Goal: Navigation & Orientation: Find specific page/section

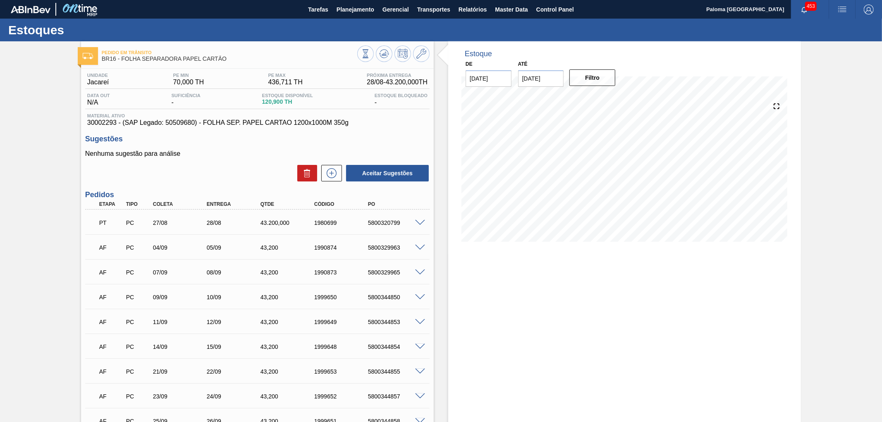
click at [421, 222] on span at bounding box center [420, 223] width 10 height 6
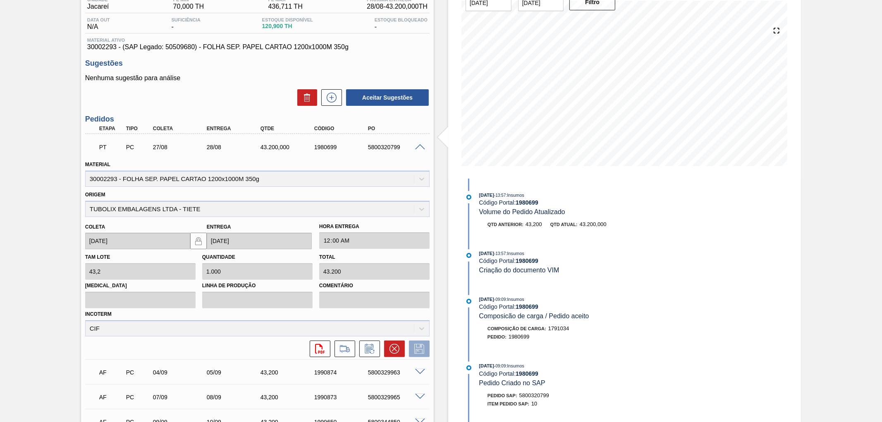
scroll to position [92, 0]
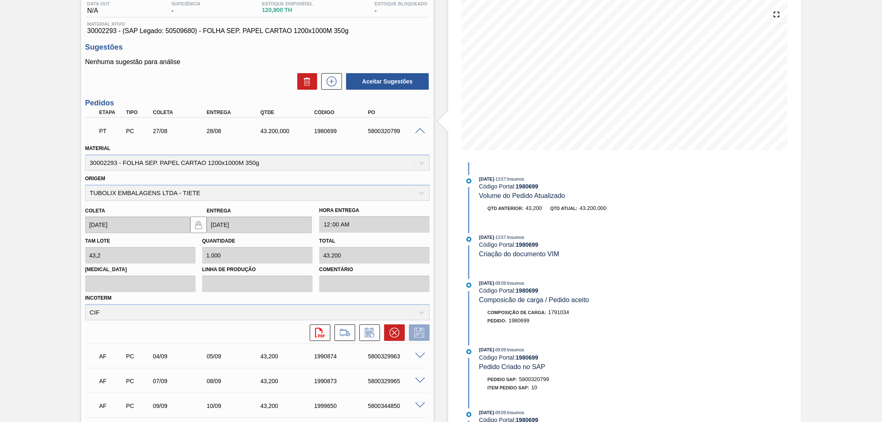
click at [419, 118] on div "PT PC 27/08 28/08 43.200,000 1980699 5800320799 Material 30002293 - FOLHA SEP. …" at bounding box center [257, 230] width 344 height 225
click at [417, 131] on span at bounding box center [420, 131] width 10 height 6
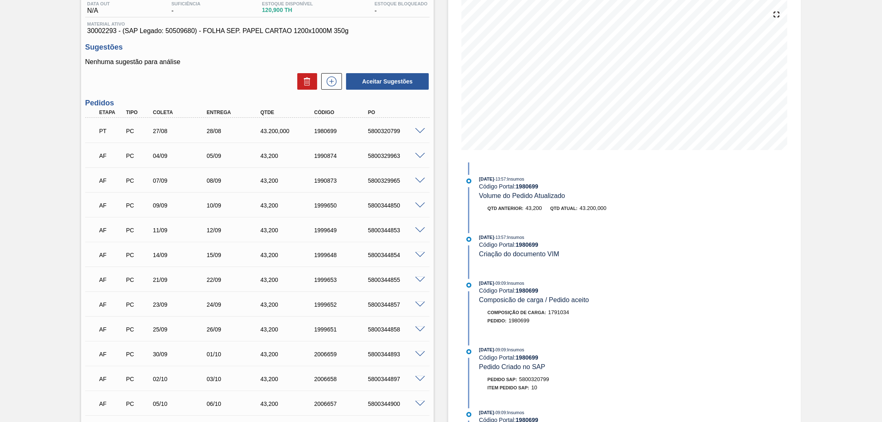
click at [417, 150] on div "AF PC 04/09 05/09 43,200 1990874 5800329963" at bounding box center [257, 155] width 344 height 21
click at [418, 154] on span at bounding box center [420, 156] width 10 height 6
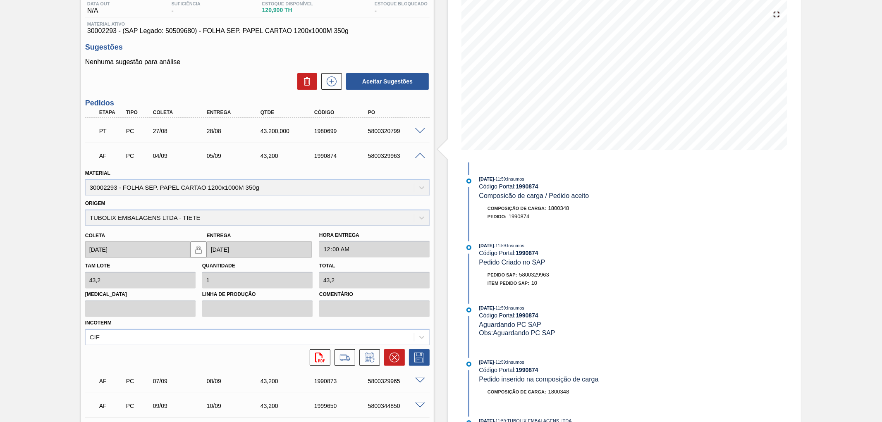
click at [538, 274] on span "5800329963" at bounding box center [534, 275] width 30 height 6
copy span "5800329963"
click at [420, 155] on span at bounding box center [420, 156] width 10 height 6
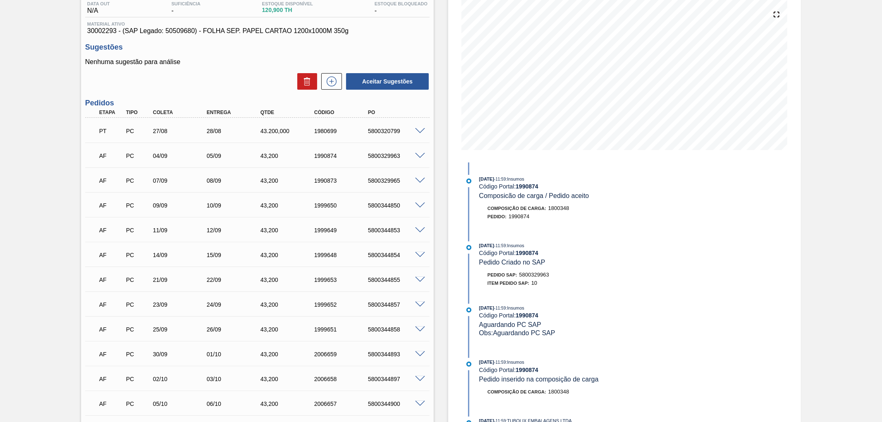
click at [420, 128] on span at bounding box center [420, 131] width 10 height 6
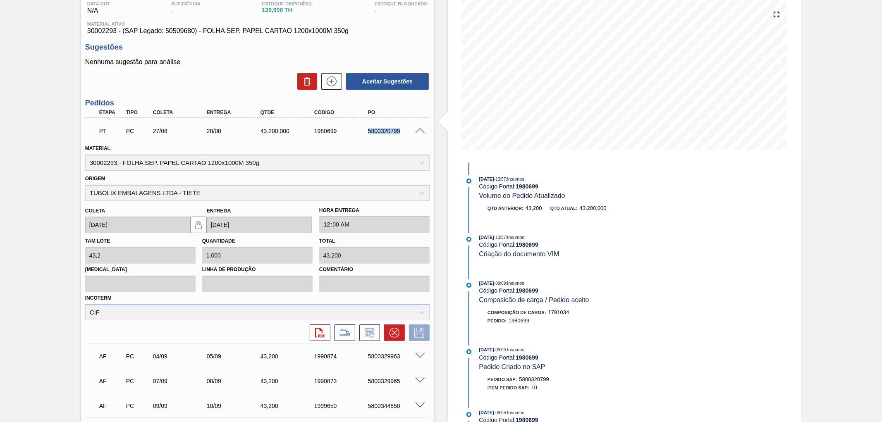
drag, startPoint x: 366, startPoint y: 131, endPoint x: 399, endPoint y: 131, distance: 33.1
click at [399, 131] on div "5800320799" at bounding box center [389, 131] width 54 height 7
copy div "5800320799"
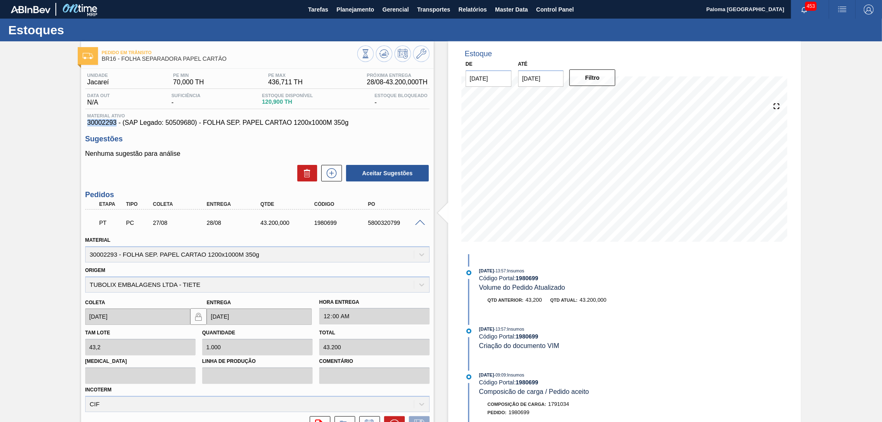
drag, startPoint x: 88, startPoint y: 125, endPoint x: 116, endPoint y: 124, distance: 28.5
click at [116, 124] on span "30002293 - (SAP Legado: 50509680) - FOLHA SEP. PAPEL CARTAO 1200x1000M 350g" at bounding box center [257, 122] width 340 height 7
copy span "30002293"
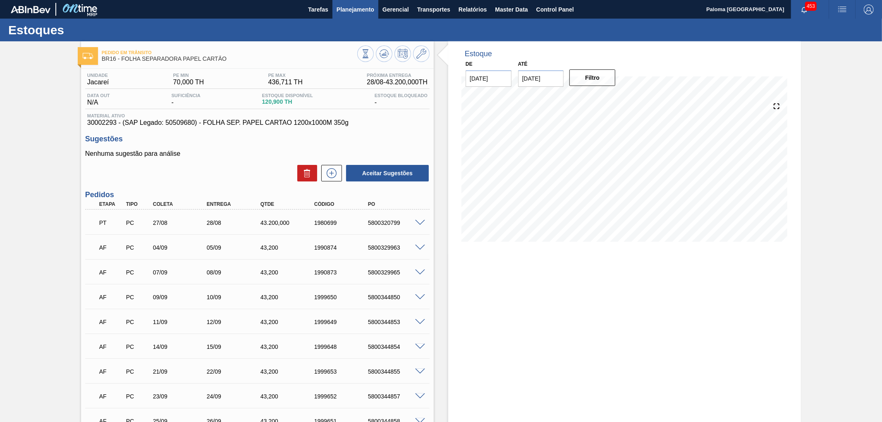
click at [348, 7] on span "Planejamento" at bounding box center [355, 10] width 38 height 10
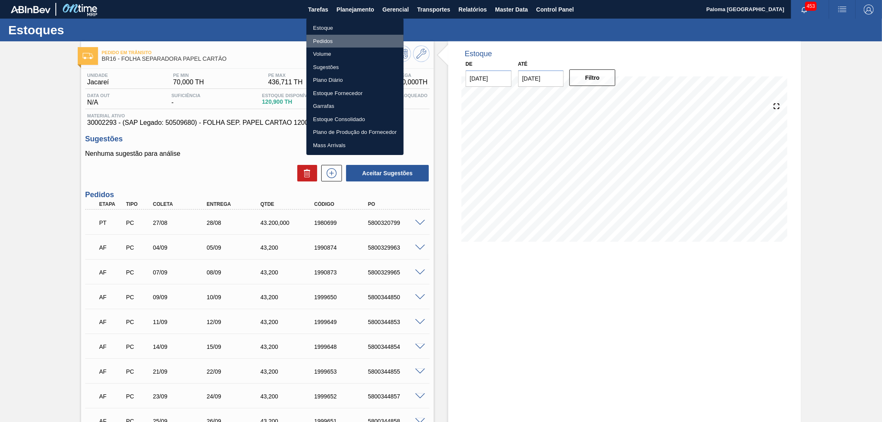
click at [346, 36] on li "Pedidos" at bounding box center [354, 41] width 97 height 13
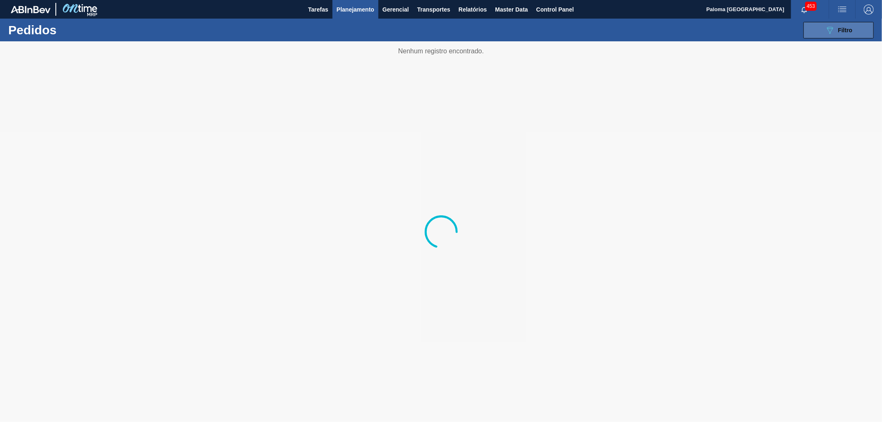
click at [822, 35] on button "089F7B8B-B2A5-4AFE-B5C0-19BA573D28AC Filtro" at bounding box center [838, 30] width 70 height 17
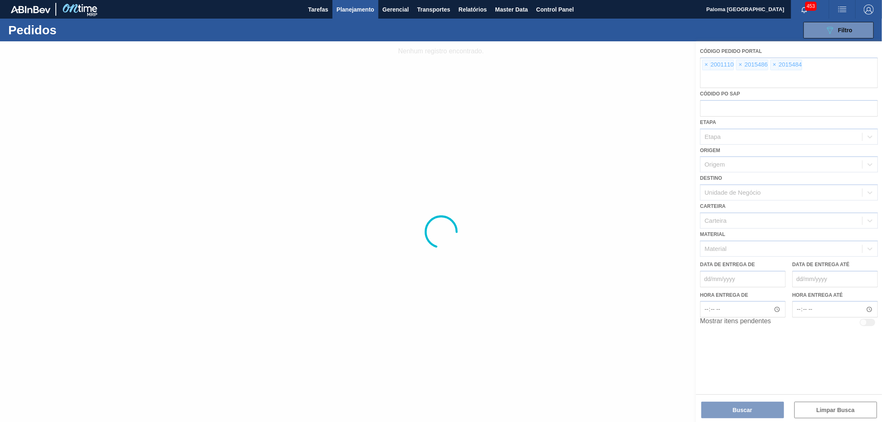
click at [704, 65] on div at bounding box center [441, 231] width 882 height 381
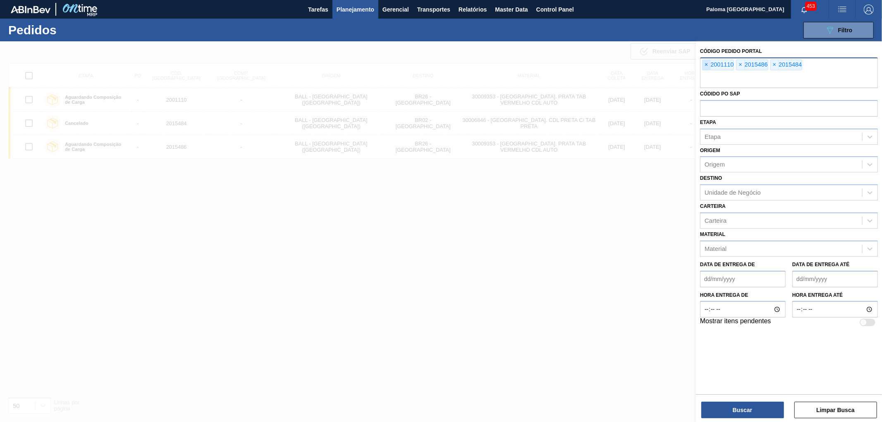
click at [704, 64] on span "×" at bounding box center [706, 65] width 8 height 10
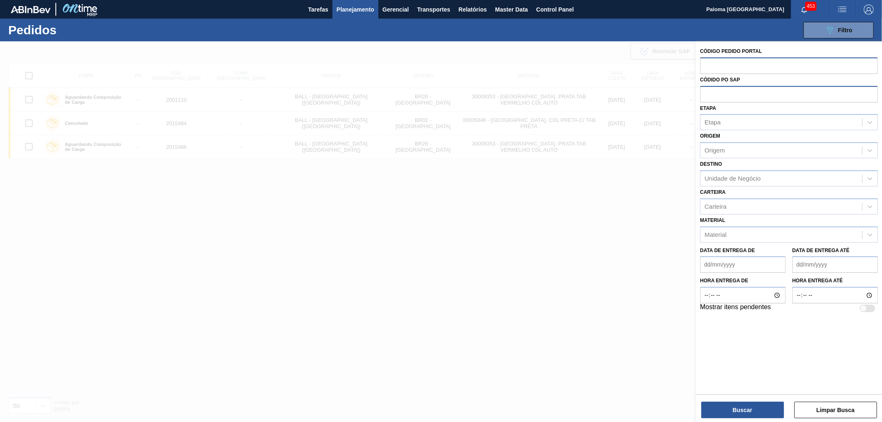
click at [732, 96] on input "text" at bounding box center [789, 94] width 178 height 16
type input "5800"
drag, startPoint x: 729, startPoint y: 91, endPoint x: 697, endPoint y: 92, distance: 32.2
click at [700, 92] on input "5800" at bounding box center [789, 94] width 178 height 16
paste input "5800329959"
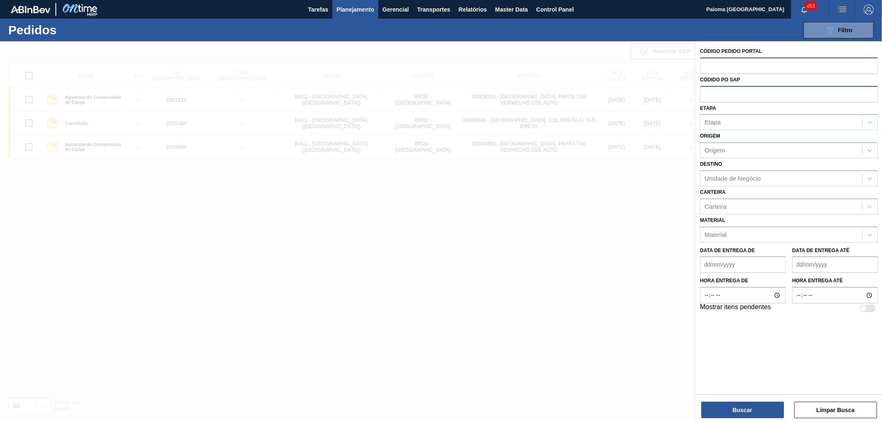
type input "5800329959"
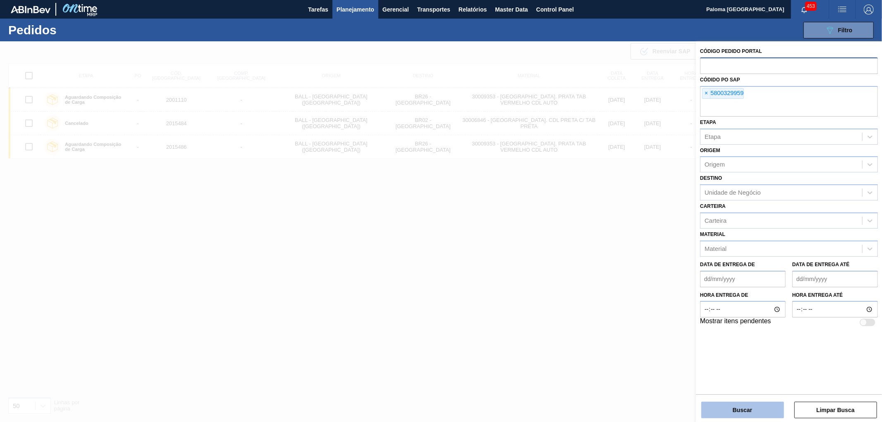
click at [745, 412] on button "Buscar" at bounding box center [742, 410] width 83 height 17
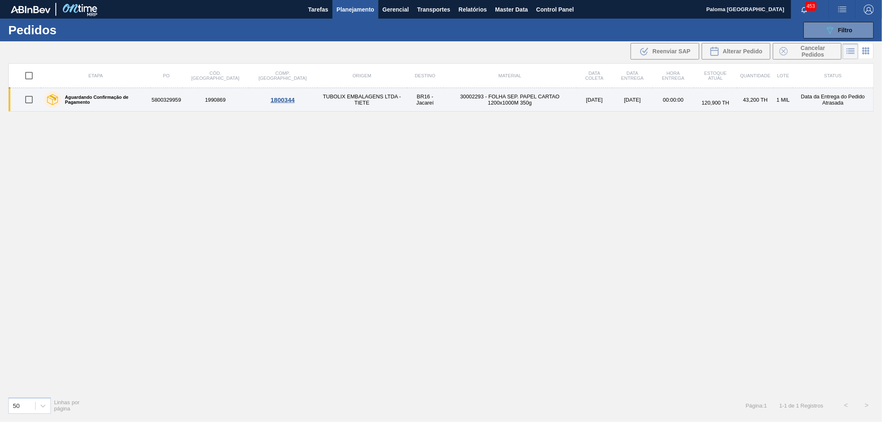
click at [124, 100] on label "Aguardando Confirmação de Pagamento" at bounding box center [104, 100] width 86 height 10
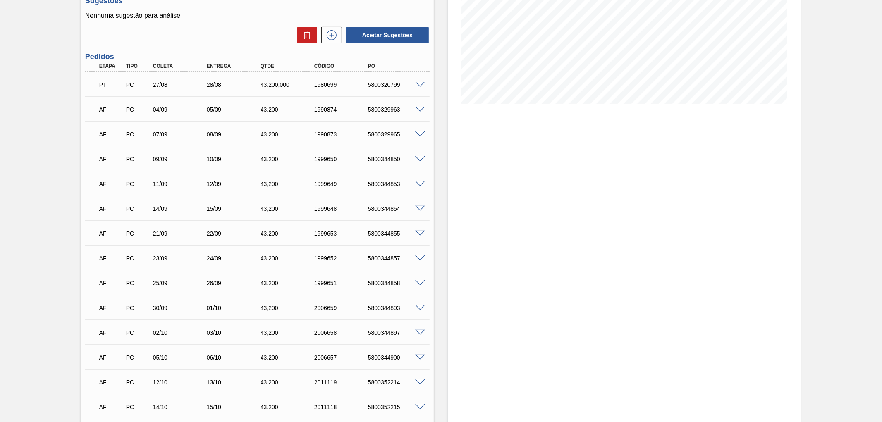
scroll to position [138, 0]
click at [417, 83] on span at bounding box center [420, 85] width 10 height 6
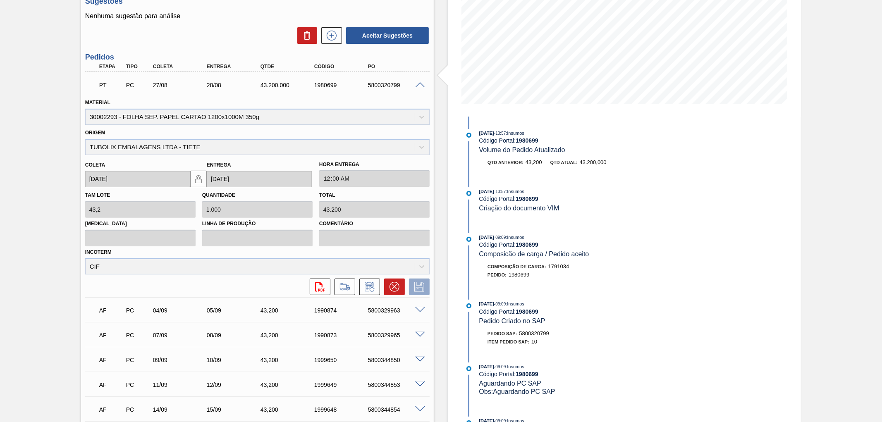
click at [382, 85] on div "5800320799" at bounding box center [396, 85] width 61 height 7
copy div "5800320799"
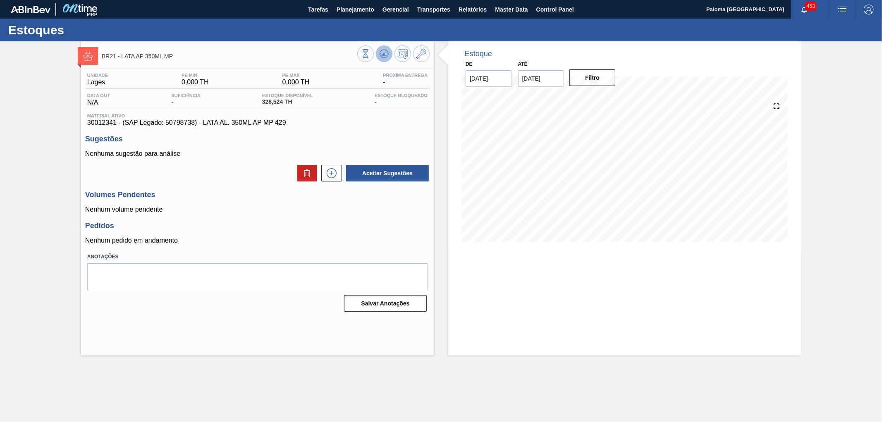
click at [386, 51] on icon at bounding box center [384, 54] width 10 height 10
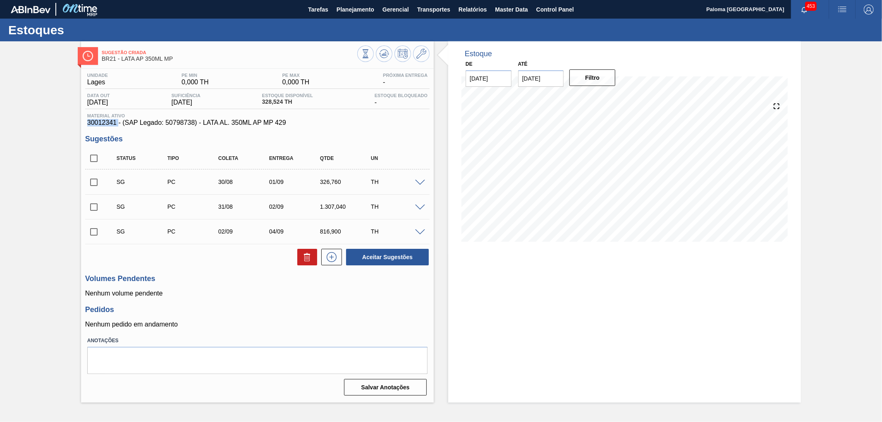
drag, startPoint x: 117, startPoint y: 125, endPoint x: 87, endPoint y: 125, distance: 30.2
click at [87, 125] on span "30012341 - (SAP Legado: 50798738) - LATA AL. 350ML AP MP 429" at bounding box center [257, 122] width 340 height 7
copy span "30012341"
click at [416, 52] on icon at bounding box center [421, 54] width 10 height 10
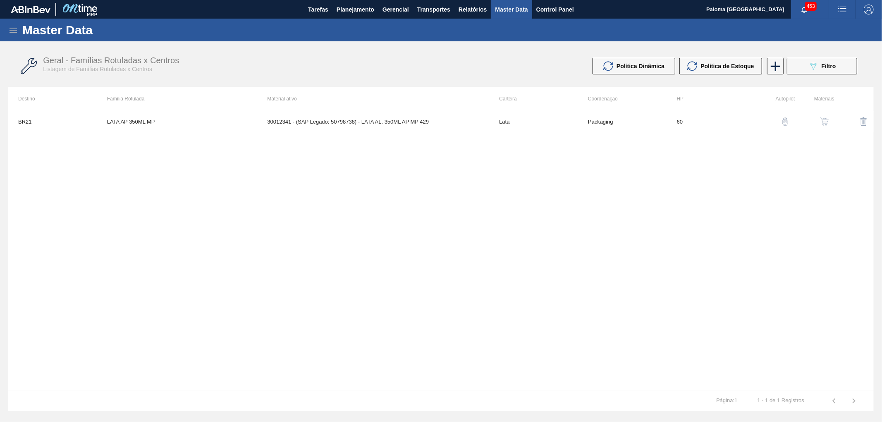
click at [826, 126] on button "button" at bounding box center [824, 122] width 20 height 20
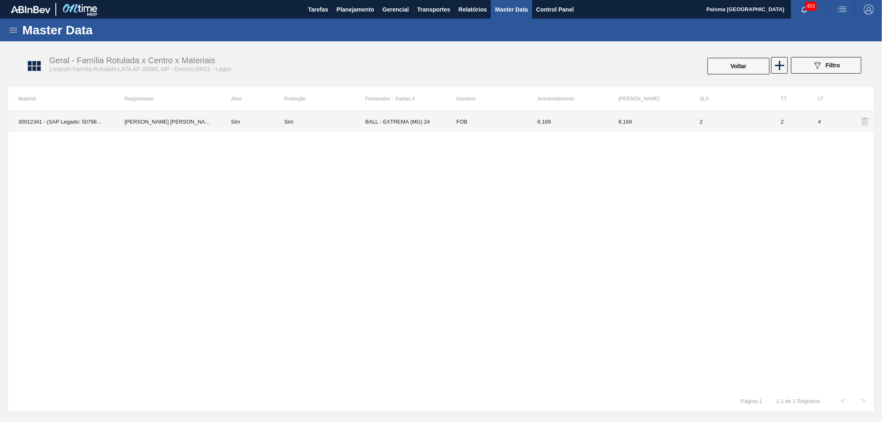
click at [466, 125] on td "FOB" at bounding box center [486, 121] width 81 height 21
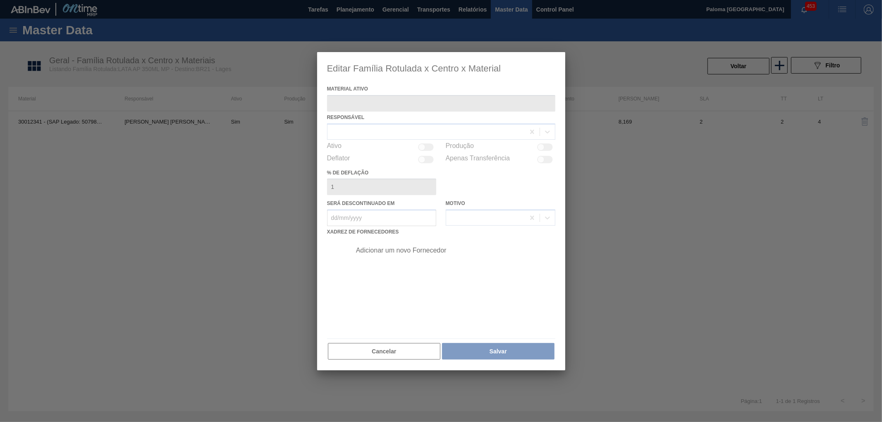
type ativo "30012341 - (SAP Legado: 50798738) - LATA AL. 350ML AP MP 429"
checkbox input "true"
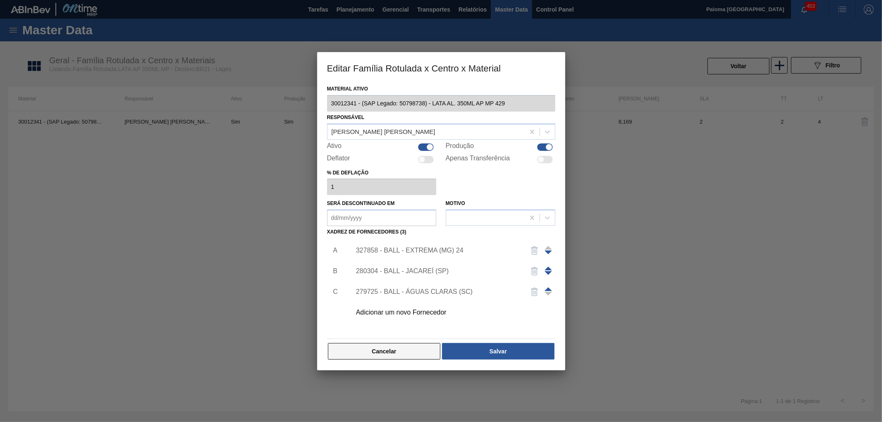
click at [410, 357] on button "Cancelar" at bounding box center [384, 351] width 113 height 17
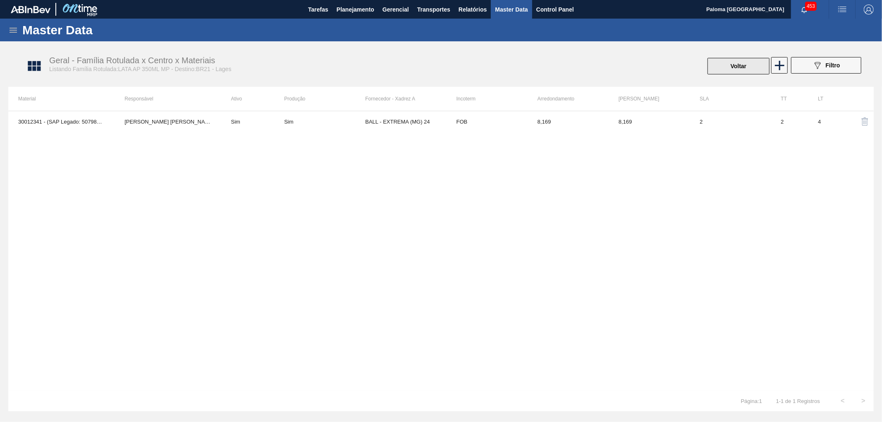
click at [747, 62] on button "Voltar" at bounding box center [738, 66] width 62 height 17
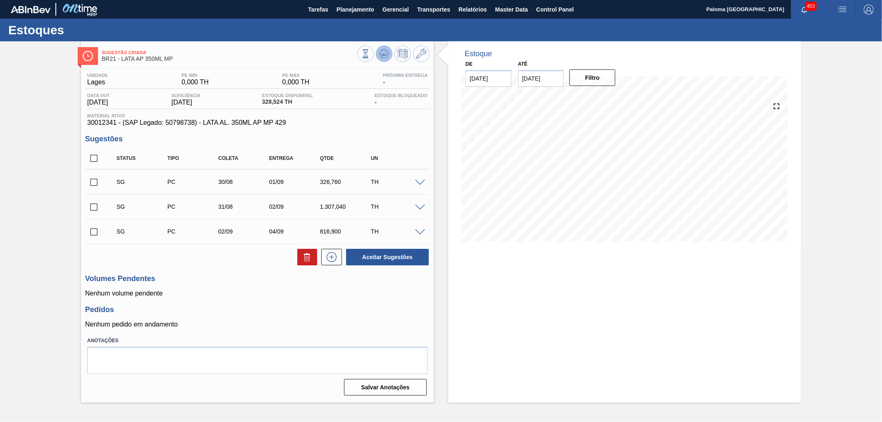
click at [389, 57] on button at bounding box center [384, 53] width 17 height 17
drag, startPoint x: 115, startPoint y: 125, endPoint x: 88, endPoint y: 123, distance: 26.5
click at [88, 123] on span "30012341 - (SAP Legado: 50798738) - LATA AL. 350ML AP MP 429" at bounding box center [257, 122] width 340 height 7
copy span "30012341"
click at [522, 11] on span "Master Data" at bounding box center [511, 10] width 33 height 10
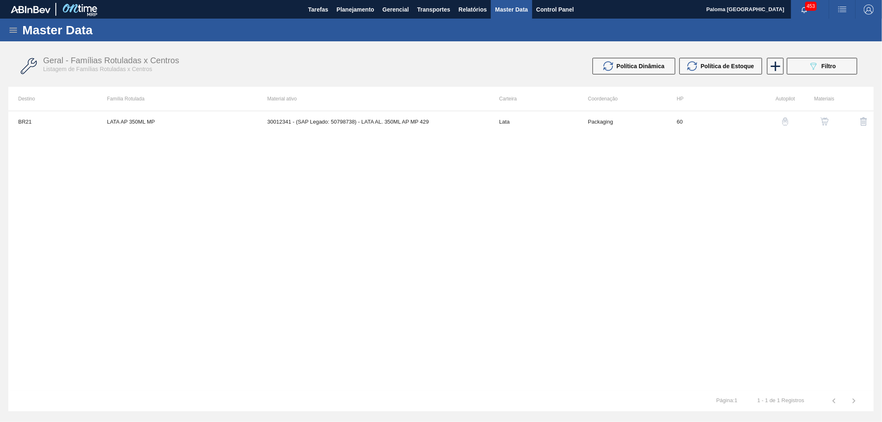
click at [18, 29] on div "Master Data" at bounding box center [441, 30] width 882 height 23
click at [13, 30] on icon at bounding box center [13, 30] width 7 height 5
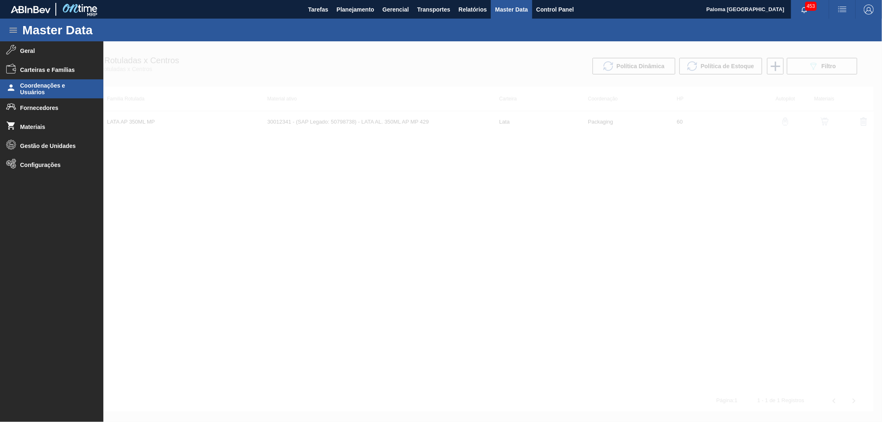
click at [48, 83] on span "Coordenações e Usuários" at bounding box center [54, 88] width 68 height 13
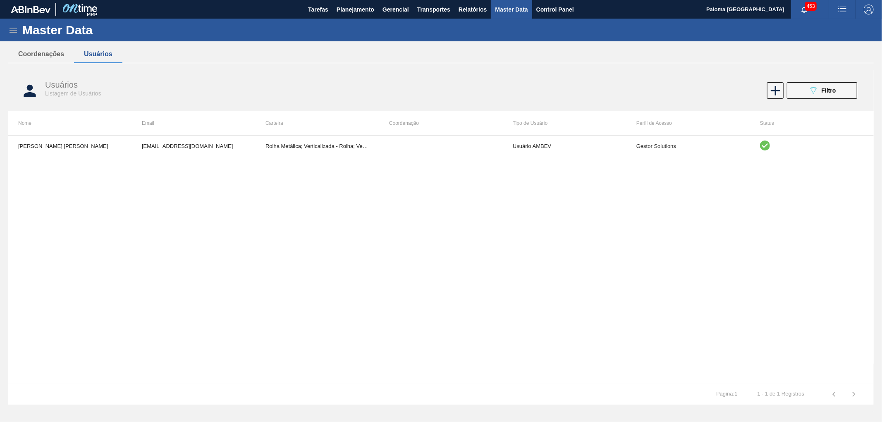
click at [13, 33] on icon at bounding box center [13, 30] width 10 height 10
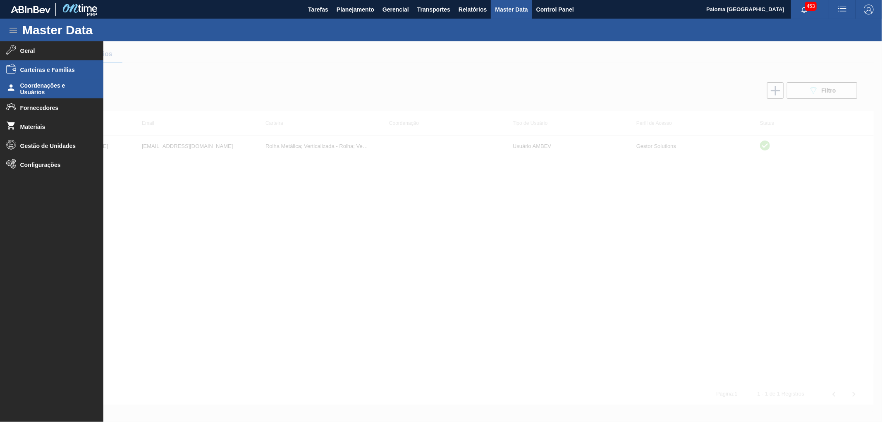
click at [21, 63] on li "Carteiras e Famílias" at bounding box center [51, 69] width 103 height 19
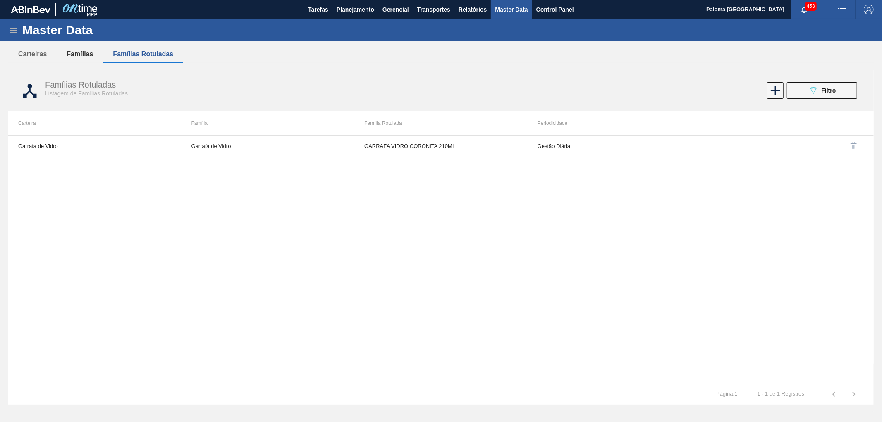
click at [72, 50] on button "Famílias" at bounding box center [80, 53] width 46 height 17
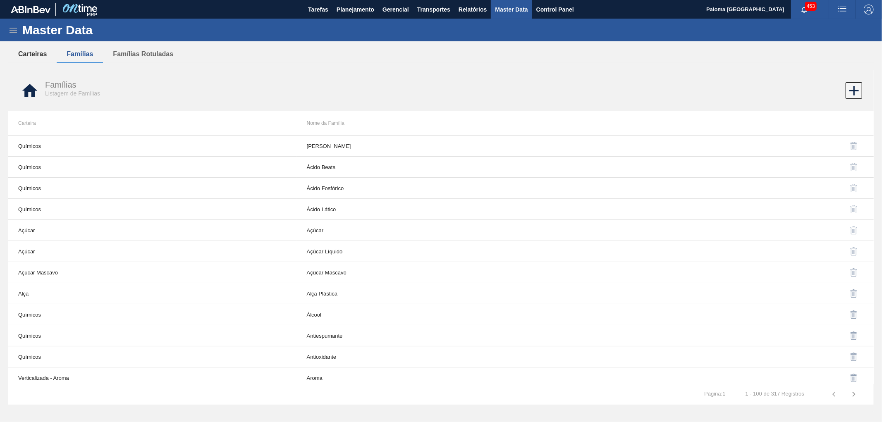
click at [31, 50] on button "Carteiras" at bounding box center [32, 53] width 48 height 17
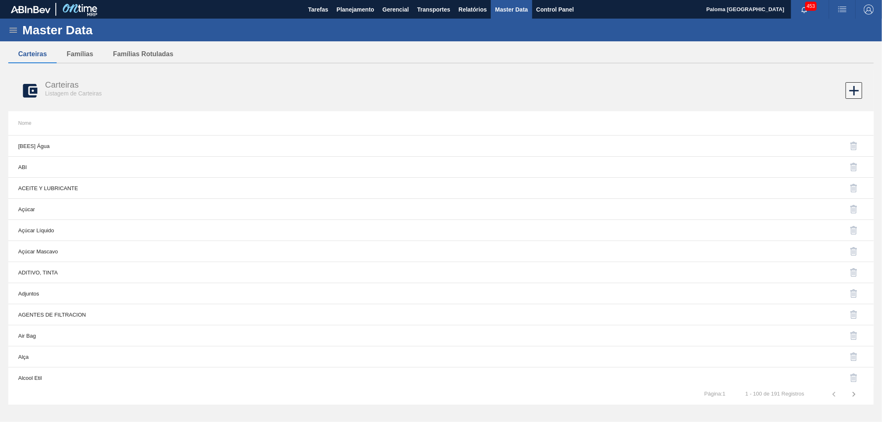
click at [11, 29] on icon at bounding box center [13, 30] width 10 height 10
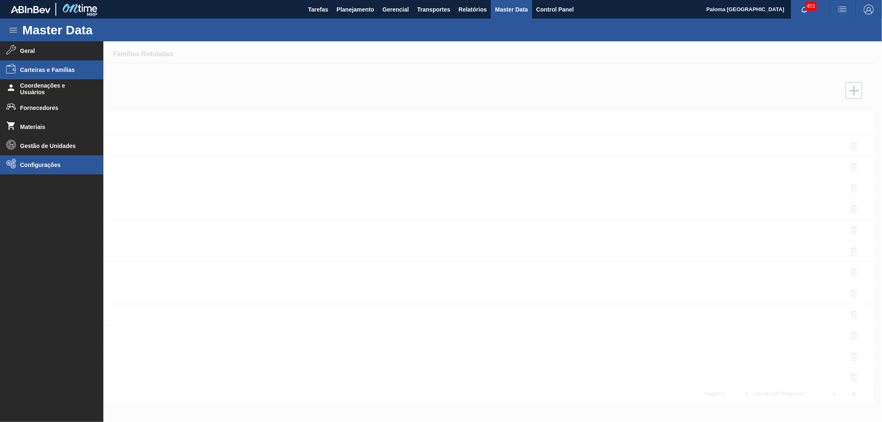
click at [33, 163] on span "Configurações" at bounding box center [54, 165] width 68 height 7
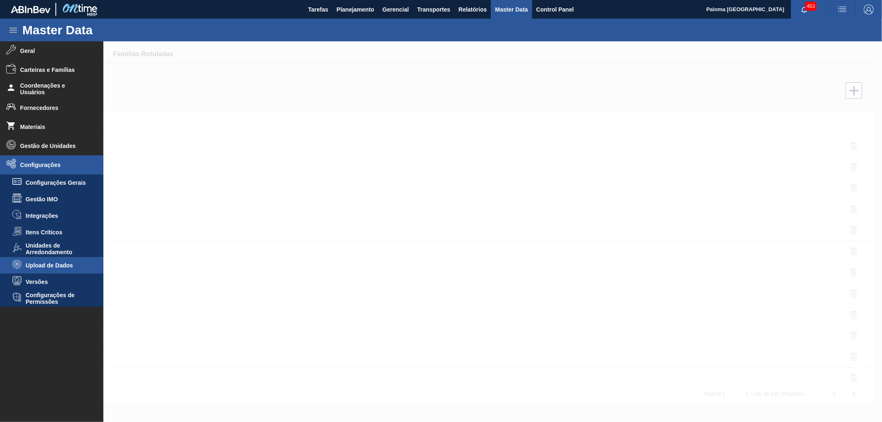
click at [38, 265] on span "Upload de Dados" at bounding box center [58, 265] width 64 height 7
